Goal: Check status: Check status

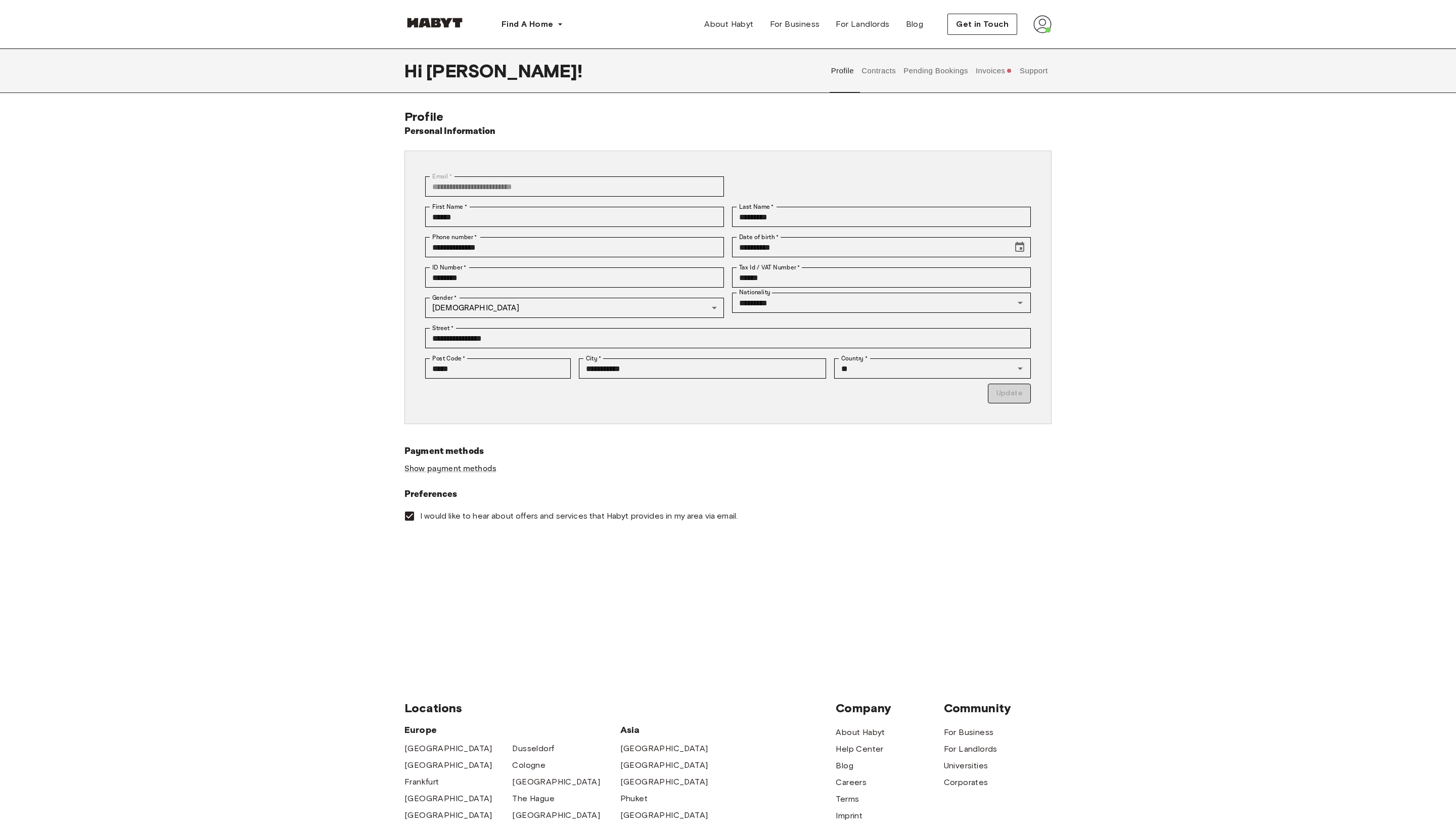
click at [979, 63] on button "Invoices" at bounding box center [994, 71] width 39 height 44
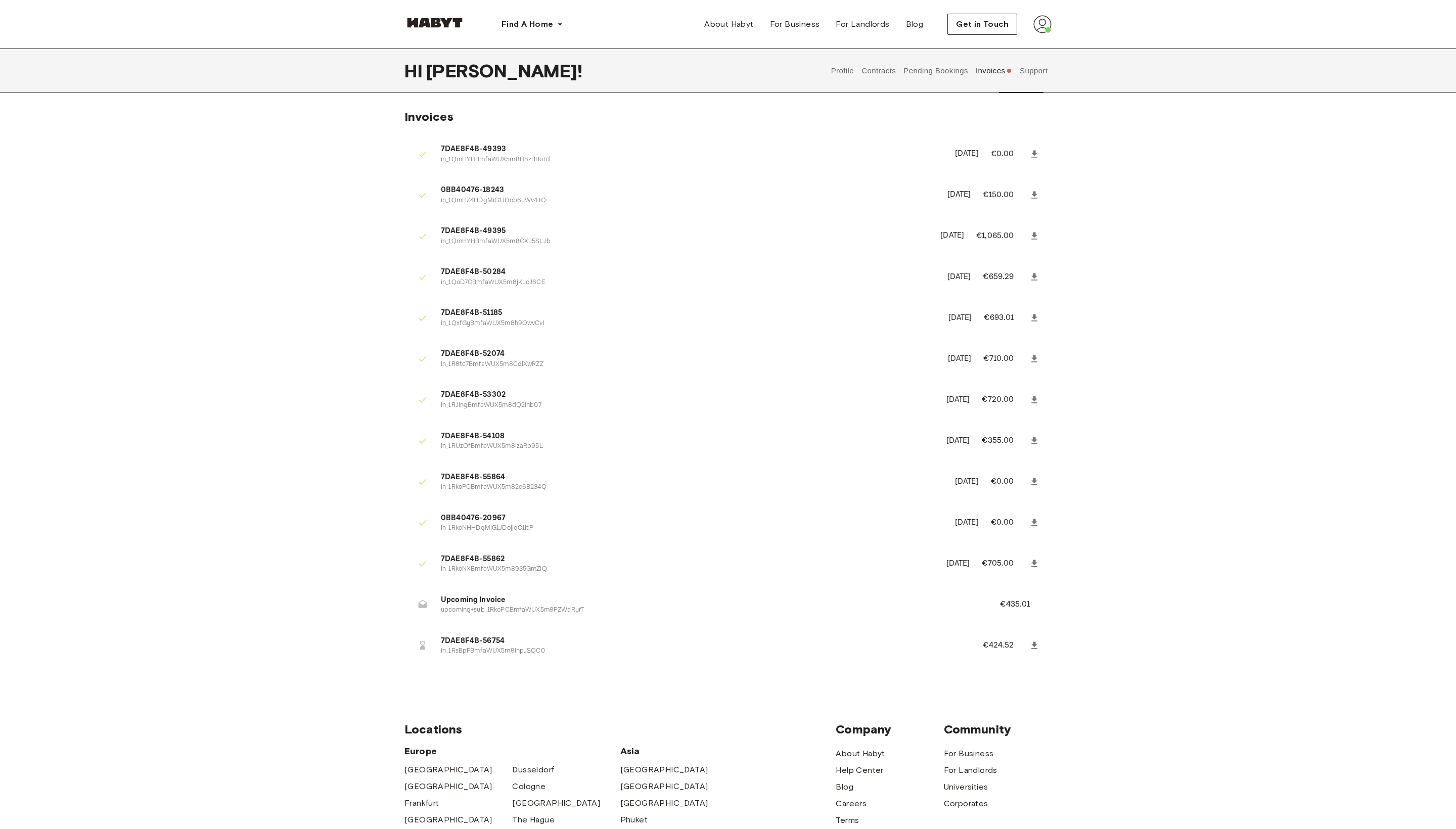
click at [1018, 610] on p "€435.01" at bounding box center [1021, 604] width 43 height 12
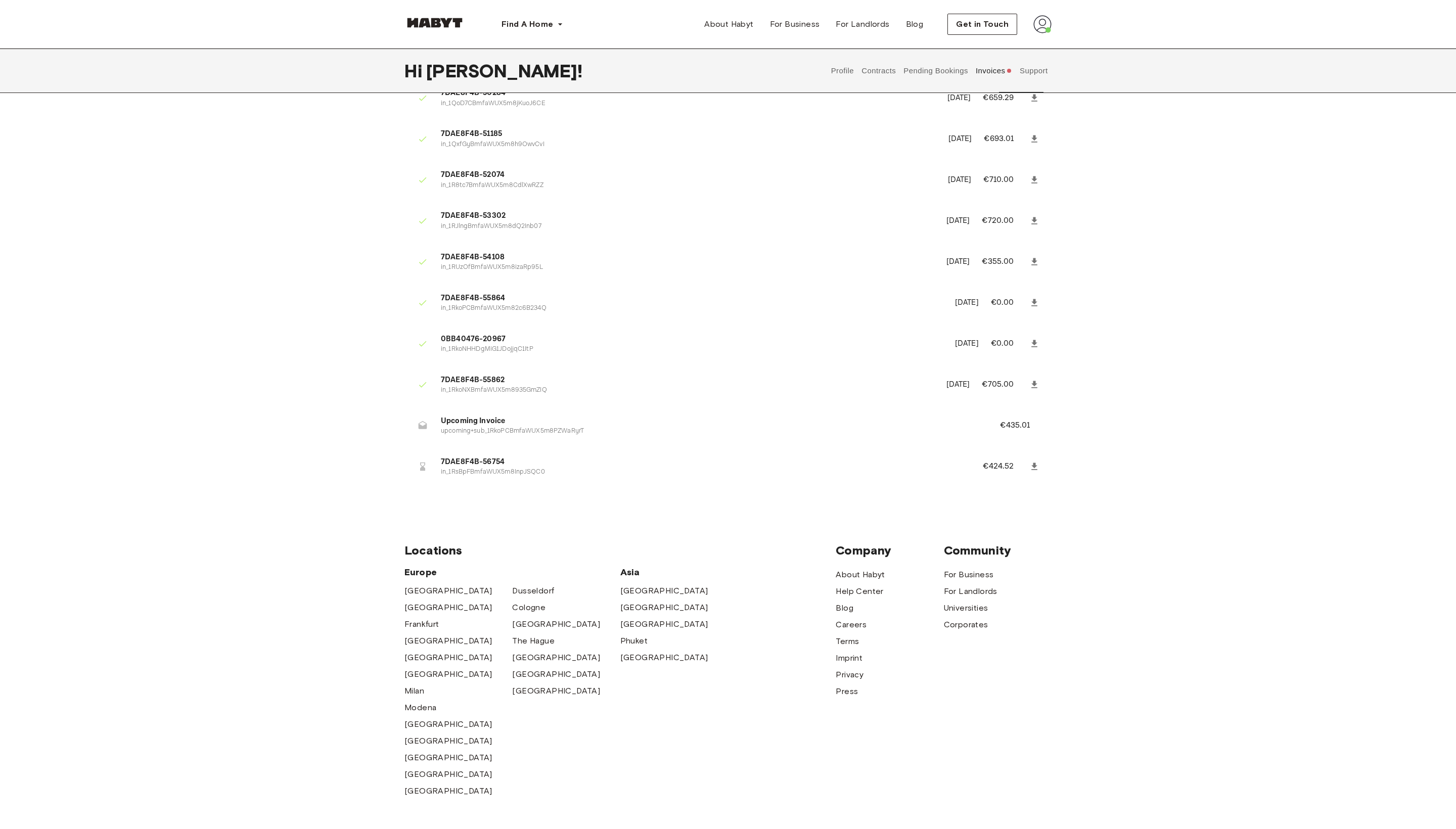
scroll to position [175, 0]
drag, startPoint x: 1000, startPoint y: 484, endPoint x: 1039, endPoint y: 484, distance: 39.0
click at [1039, 436] on p "€435.01" at bounding box center [1021, 429] width 43 height 12
click at [983, 488] on li "7DAE8F4B-56754 in_1RsBpFBmfaWUX5m8InpJSQC0 €424.52" at bounding box center [727, 471] width 647 height 35
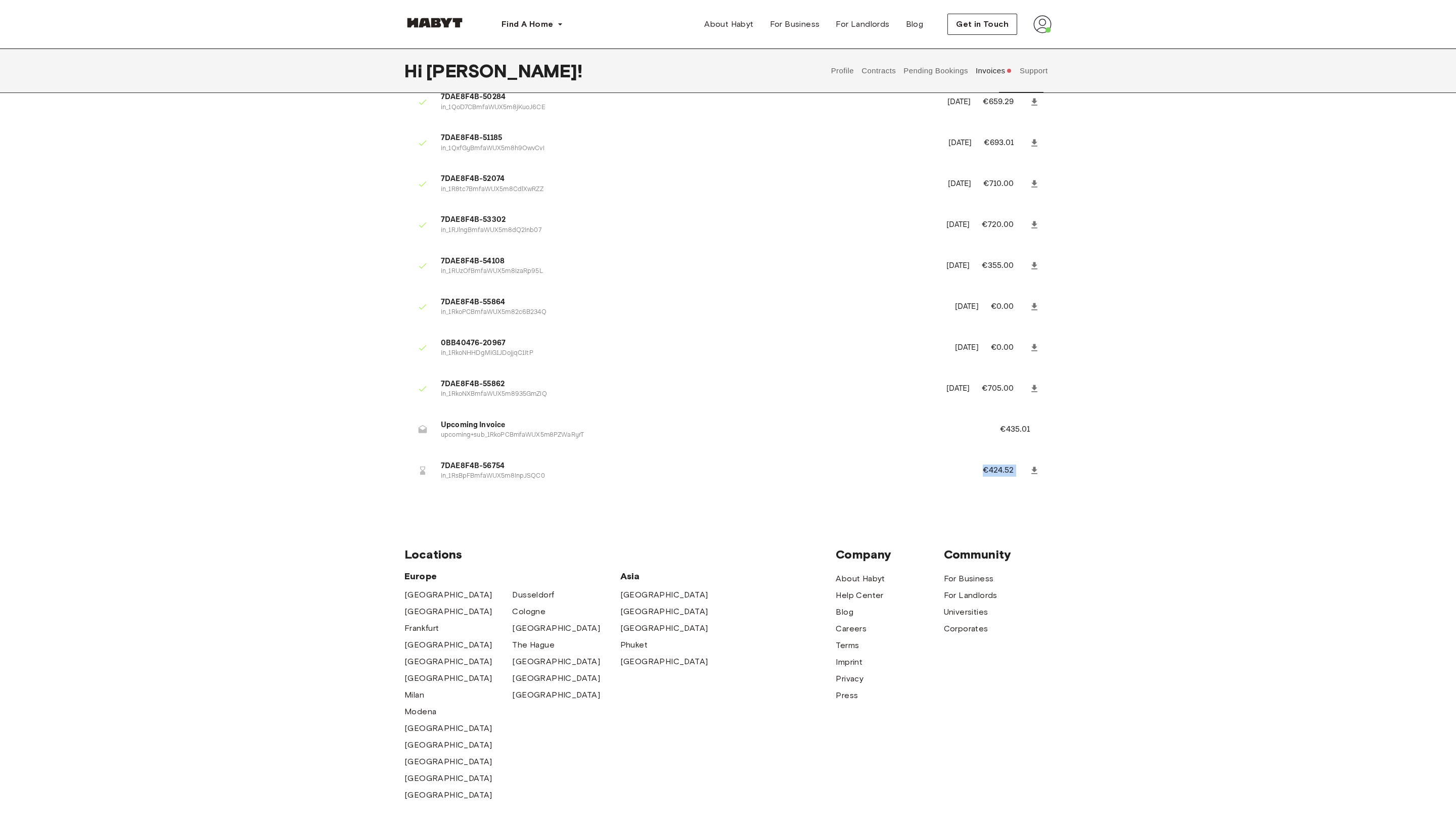
click at [983, 488] on li "7DAE8F4B-56754 in_1RsBpFBmfaWUX5m8InpJSQC0 €424.52" at bounding box center [727, 471] width 647 height 35
click at [937, 472] on span "7DAE8F4B-56754" at bounding box center [700, 466] width 518 height 11
click at [986, 74] on button "Invoices" at bounding box center [994, 71] width 39 height 44
click at [1038, 68] on button "Support" at bounding box center [1033, 71] width 31 height 44
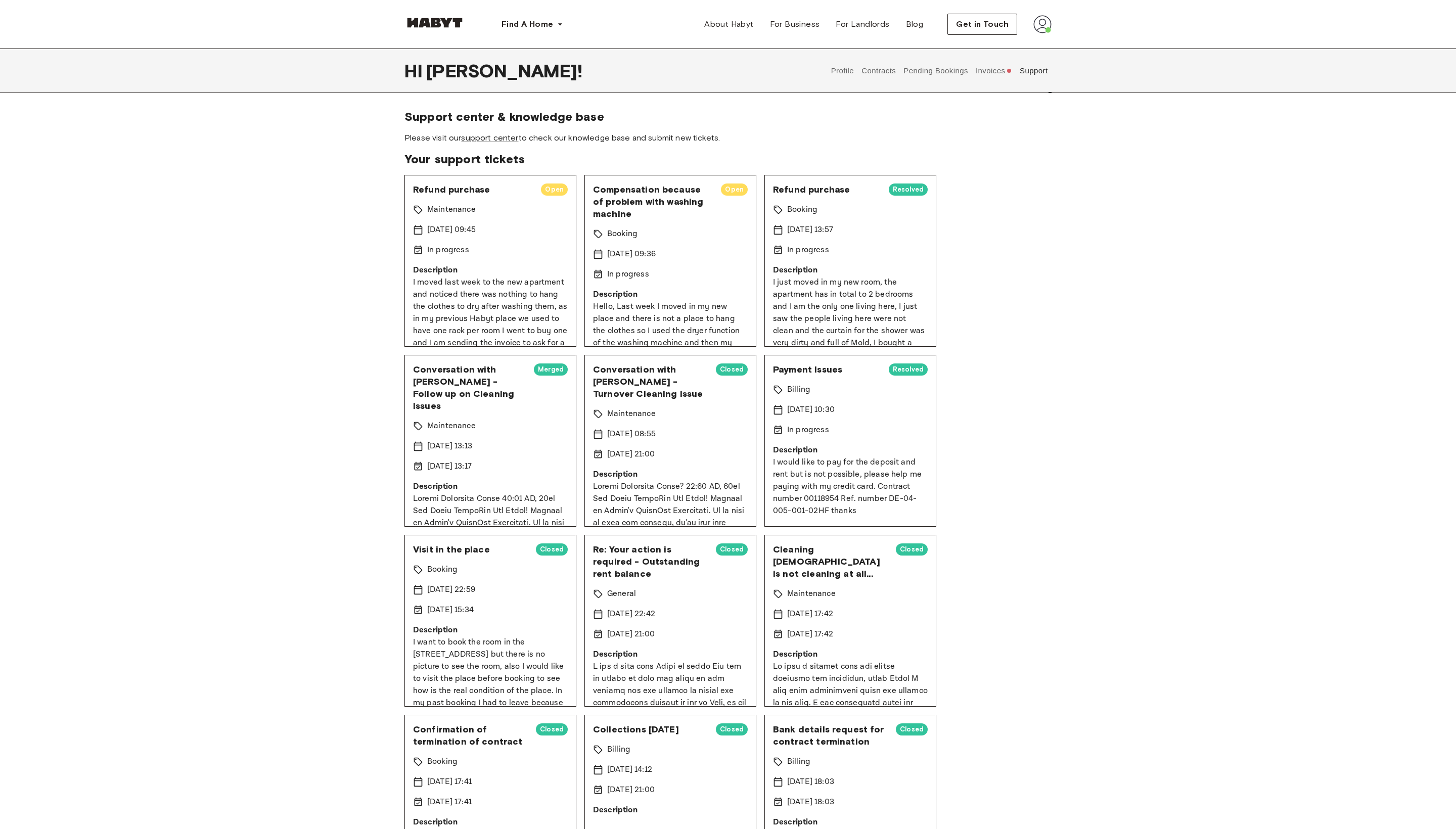
click at [430, 16] on div at bounding box center [434, 25] width 61 height 34
click at [437, 26] on img at bounding box center [434, 22] width 61 height 10
